Goal: Information Seeking & Learning: Learn about a topic

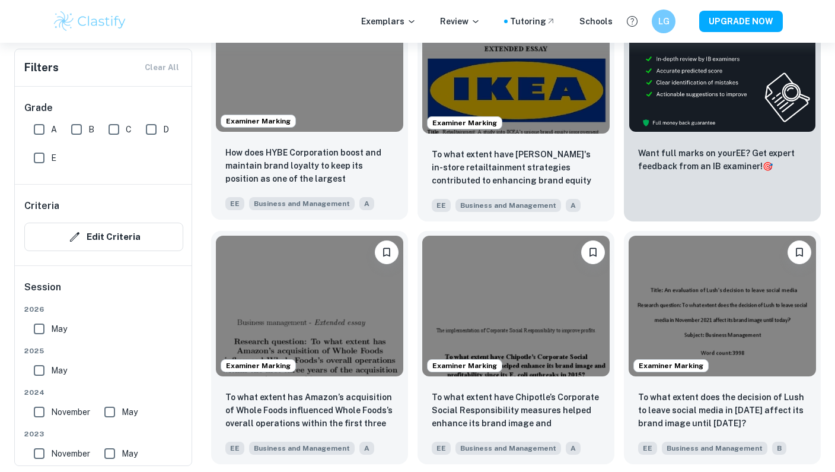
scroll to position [407, 0]
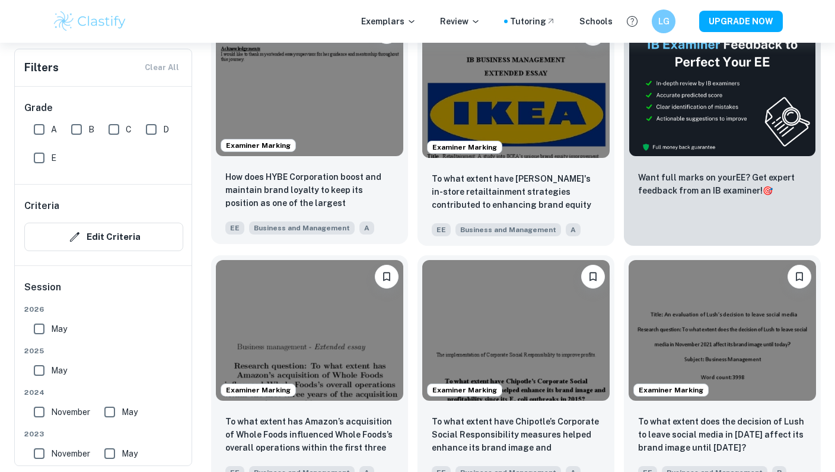
click at [350, 85] on img at bounding box center [309, 85] width 187 height 141
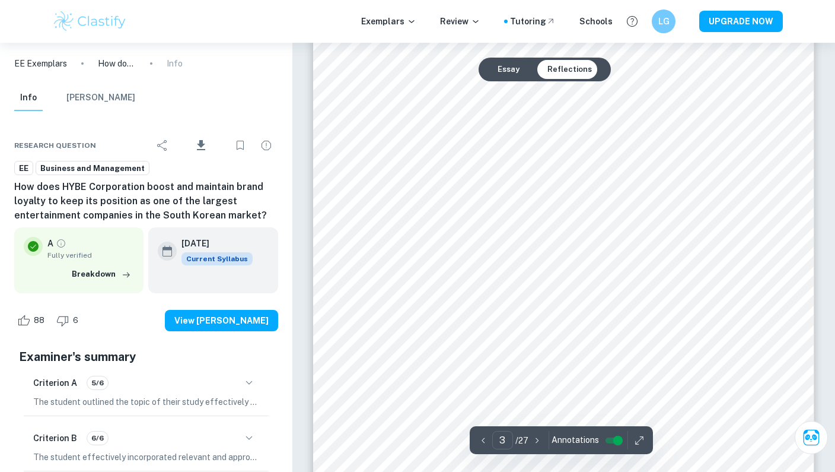
scroll to position [1726, 0]
click at [505, 66] on button "Essay" at bounding box center [508, 69] width 41 height 19
type input "4"
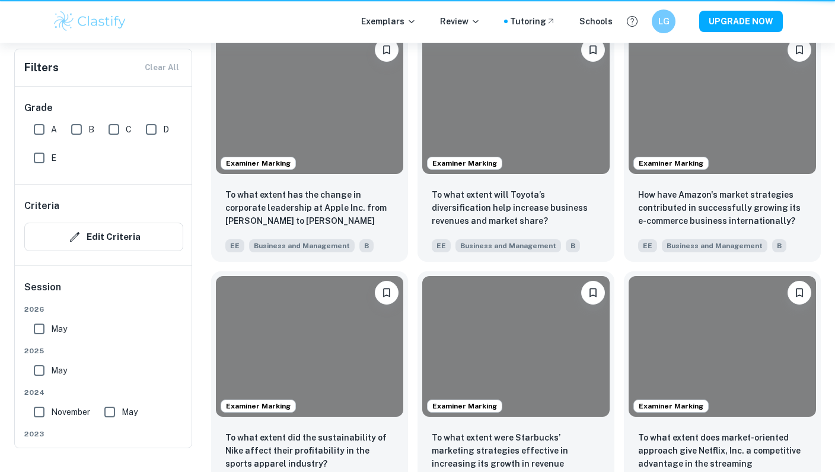
scroll to position [407, 0]
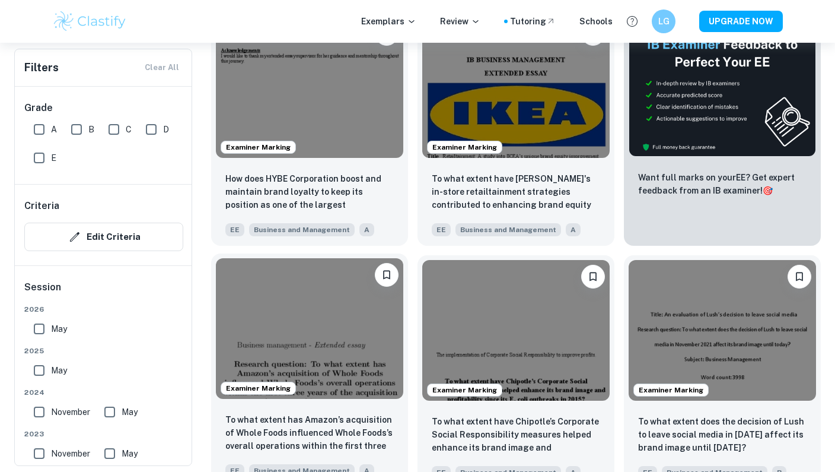
click at [385, 324] on img at bounding box center [309, 328] width 187 height 141
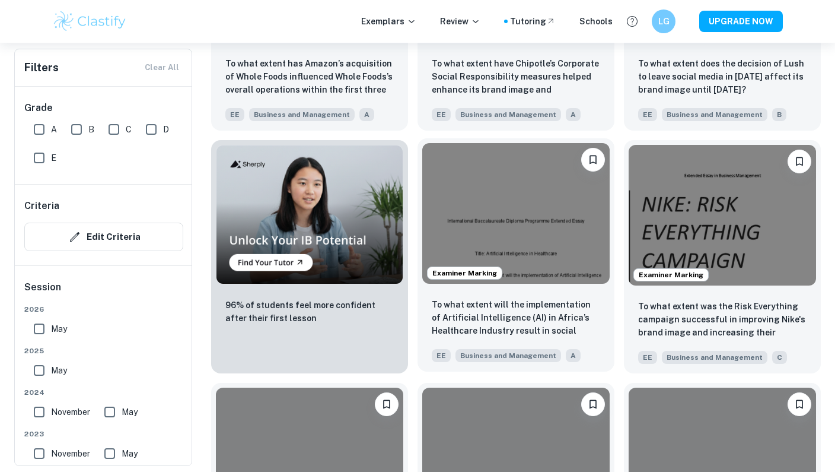
scroll to position [793, 0]
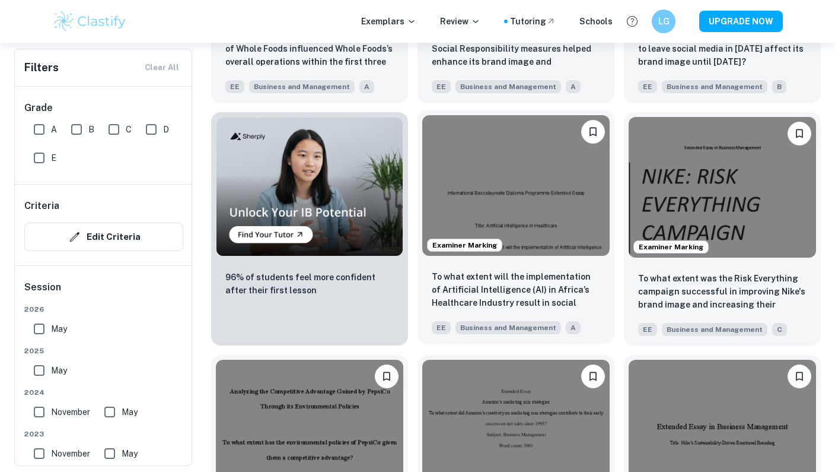
click at [530, 250] on img at bounding box center [515, 185] width 187 height 141
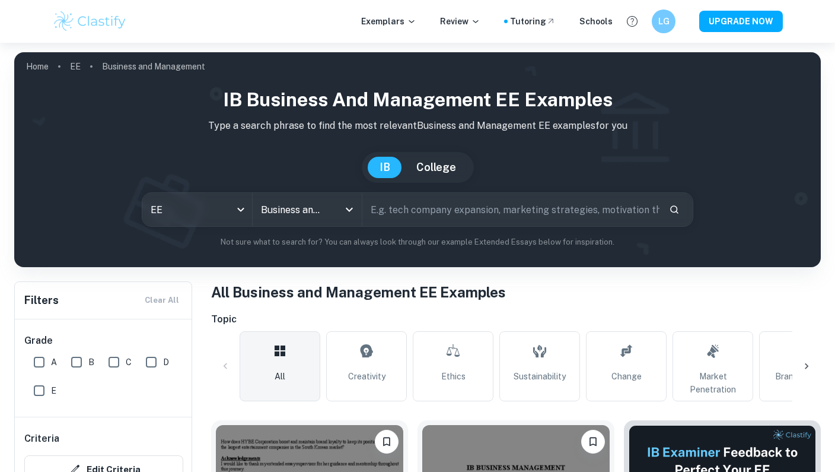
scroll to position [793, 0]
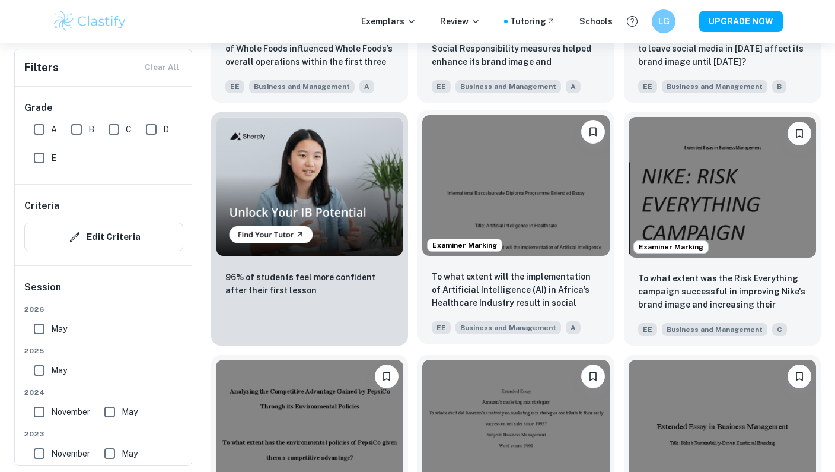
click at [527, 257] on div "Examiner Marking" at bounding box center [516, 185] width 197 height 150
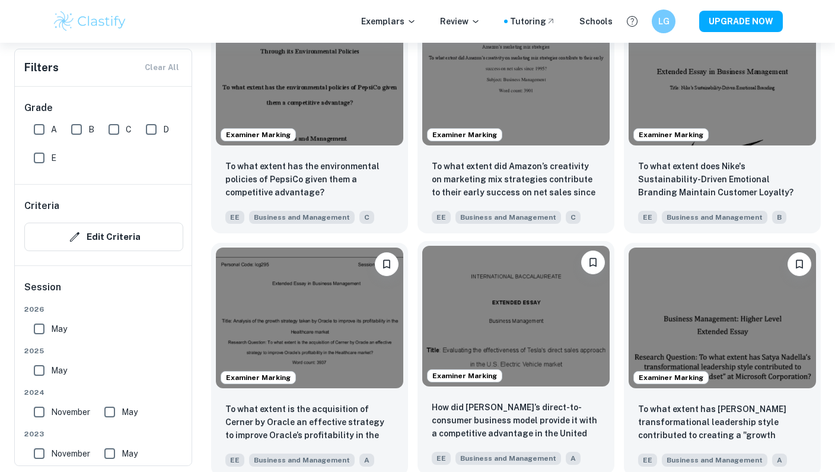
scroll to position [1231, 0]
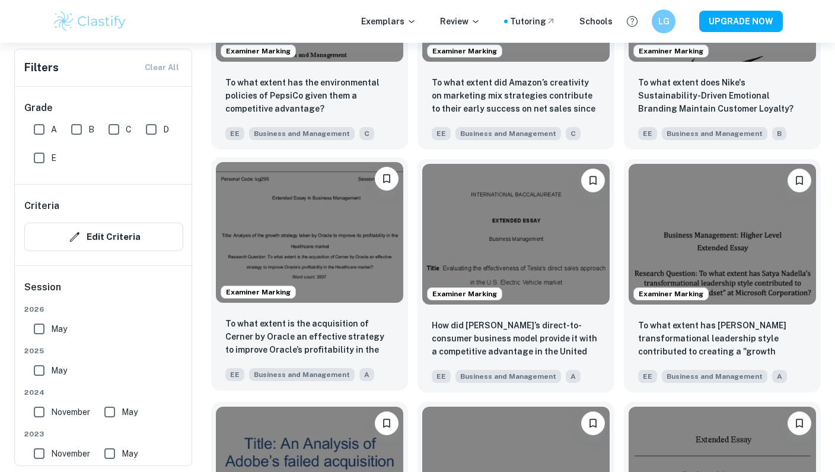
click at [360, 203] on img at bounding box center [309, 232] width 187 height 141
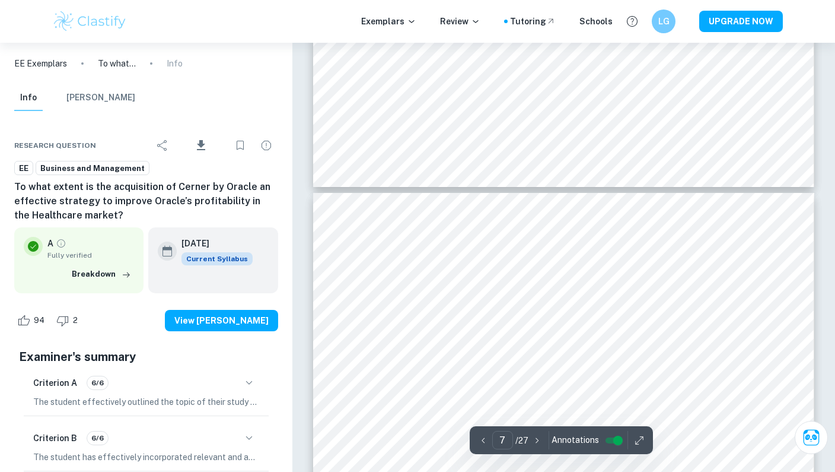
scroll to position [4308, 0]
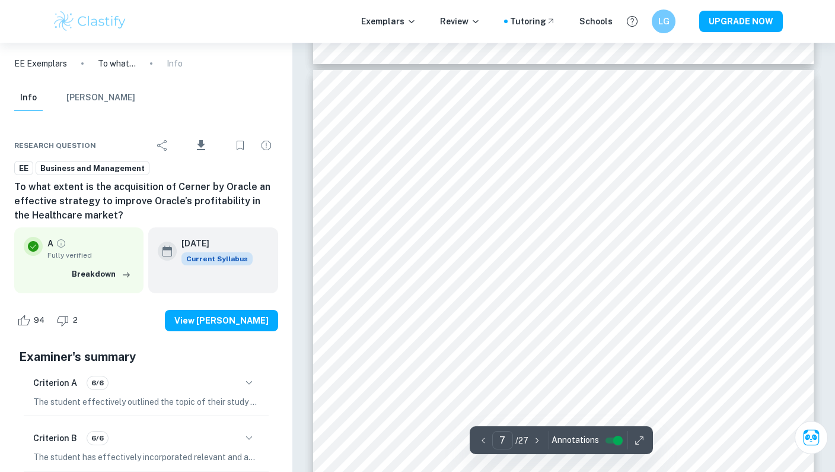
type input "6"
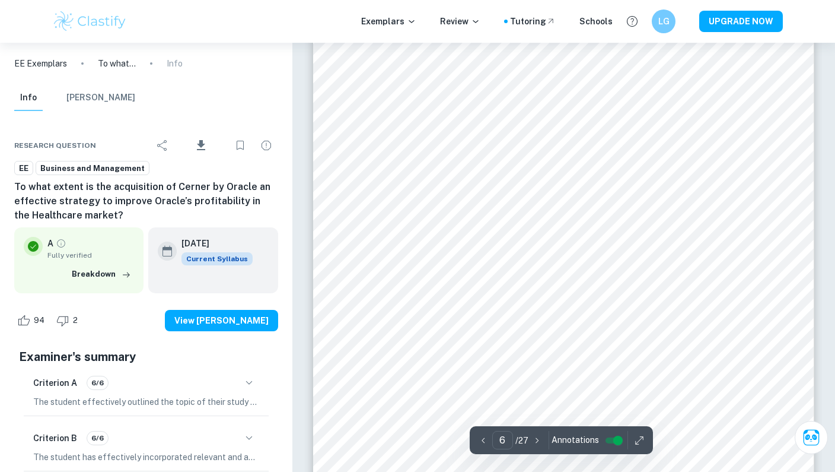
scroll to position [3896, 0]
